Goal: Information Seeking & Learning: Learn about a topic

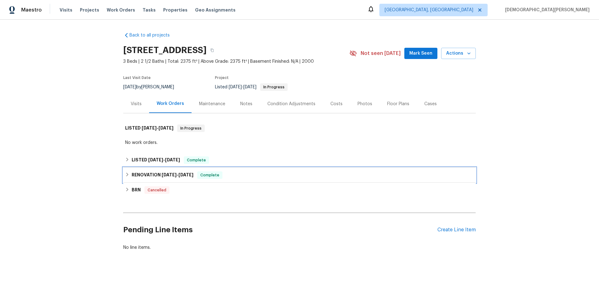
click at [162, 172] on span "[DATE]" at bounding box center [169, 174] width 15 height 4
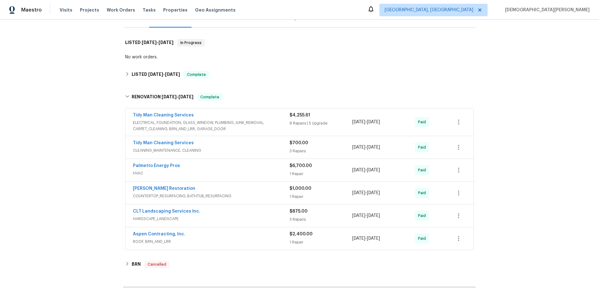
scroll to position [96, 0]
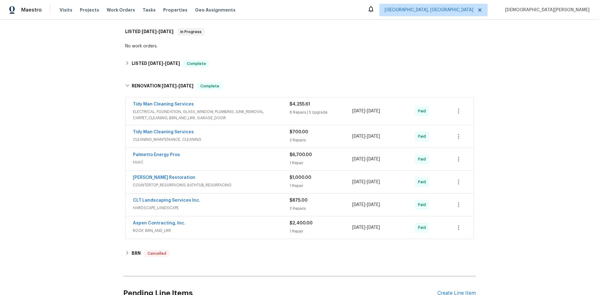
click at [336, 104] on div "$4,255.61" at bounding box center [320, 104] width 63 height 6
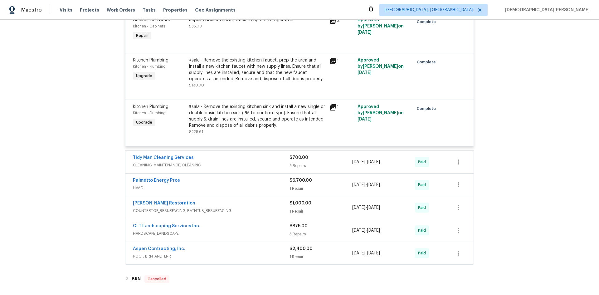
scroll to position [907, 0]
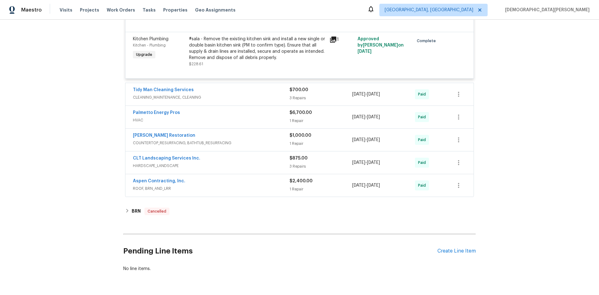
click at [224, 117] on div "Palmetto Energy Pros" at bounding box center [211, 112] width 157 height 7
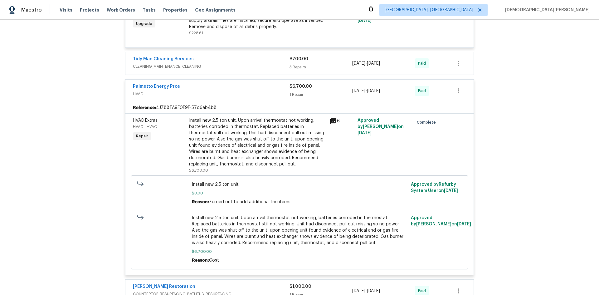
scroll to position [938, 0]
click at [385, 141] on div "Approved by [PERSON_NAME] on [DATE]" at bounding box center [383, 145] width 56 height 60
drag, startPoint x: 383, startPoint y: 128, endPoint x: 379, endPoint y: 131, distance: 4.9
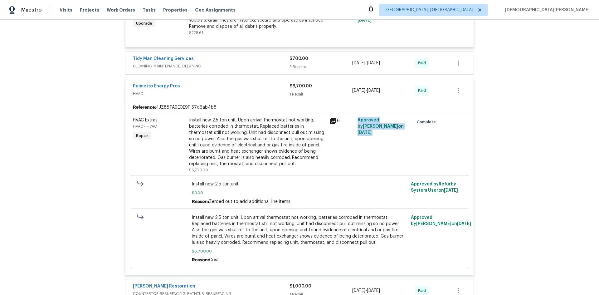
click at [383, 128] on div "Approved by [PERSON_NAME] on [DATE]" at bounding box center [383, 145] width 56 height 60
click at [143, 122] on span "HVAC Extras" at bounding box center [145, 120] width 25 height 4
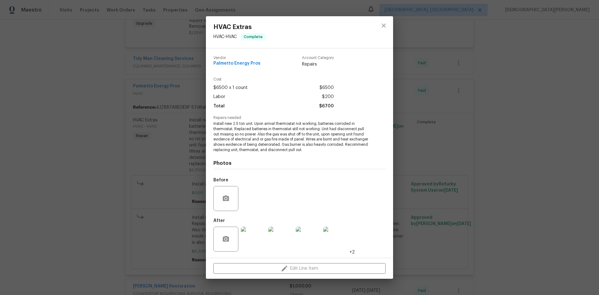
click at [295, 239] on div at bounding box center [307, 239] width 27 height 32
click at [285, 239] on img at bounding box center [280, 238] width 25 height 25
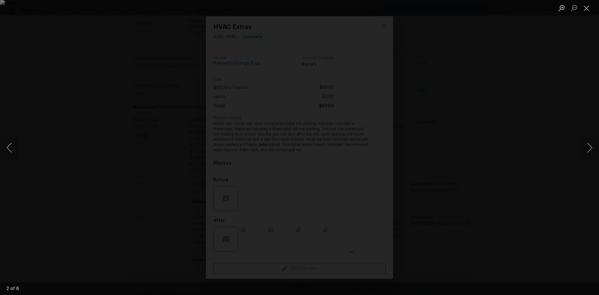
click at [594, 9] on ul "Lightbox" at bounding box center [577, 8] width 44 height 16
click at [587, 9] on button "Close lightbox" at bounding box center [586, 7] width 12 height 11
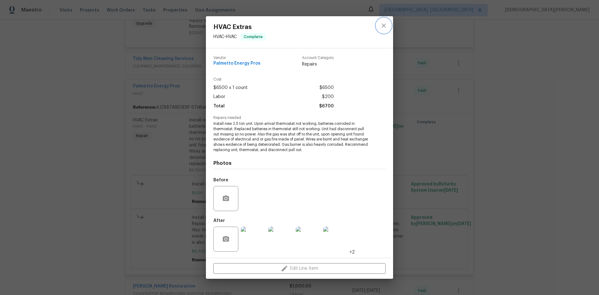
click at [383, 24] on icon "close" at bounding box center [383, 25] width 7 height 7
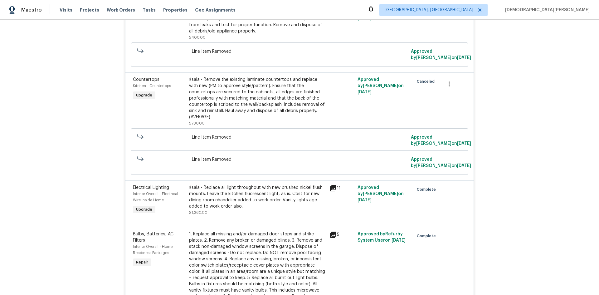
scroll to position [159, 0]
